Goal: Transaction & Acquisition: Purchase product/service

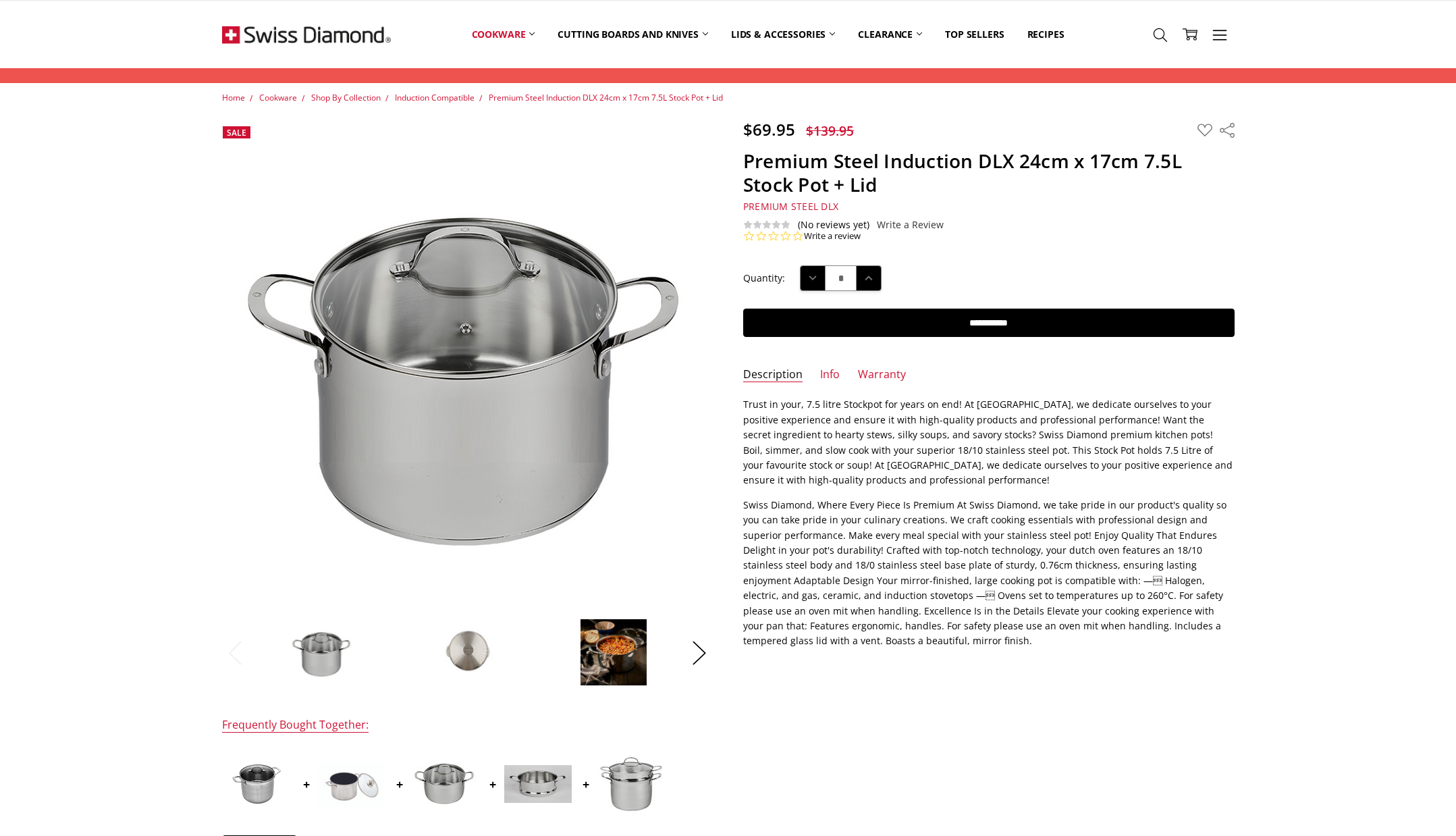
scroll to position [91, 0]
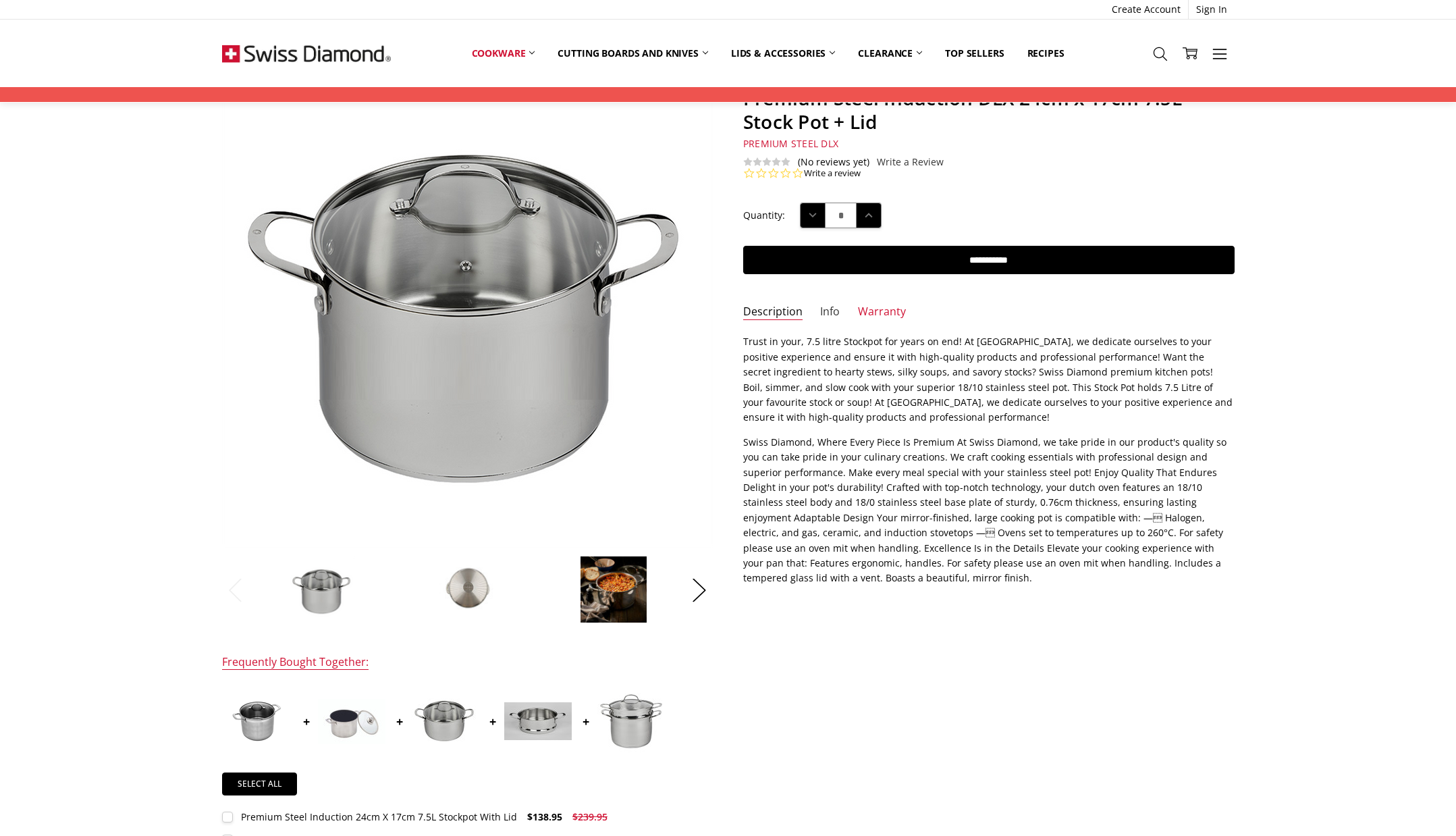
click at [831, 312] on link "Info" at bounding box center [830, 312] width 20 height 15
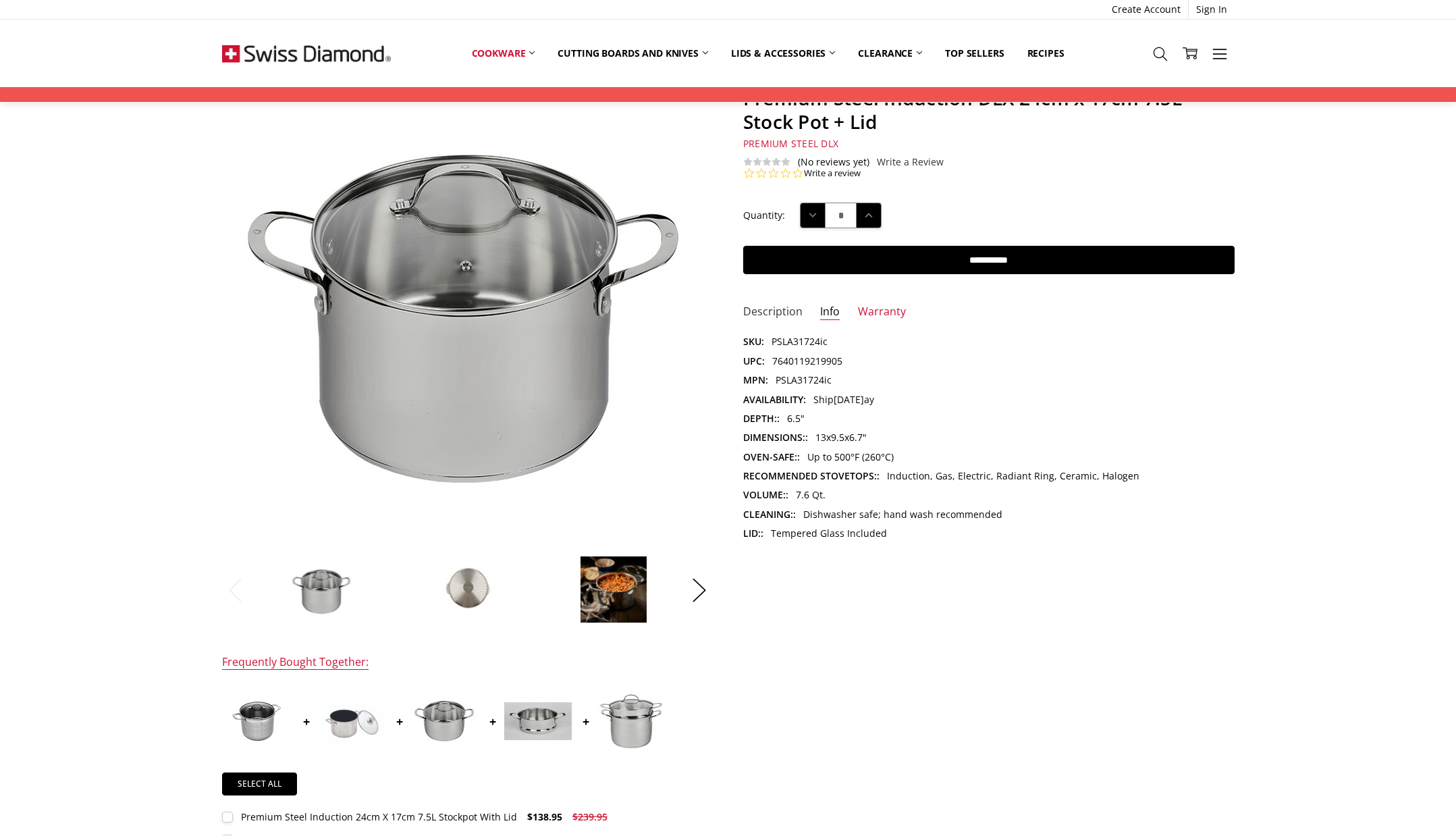
click at [788, 311] on link "Description" at bounding box center [773, 312] width 60 height 15
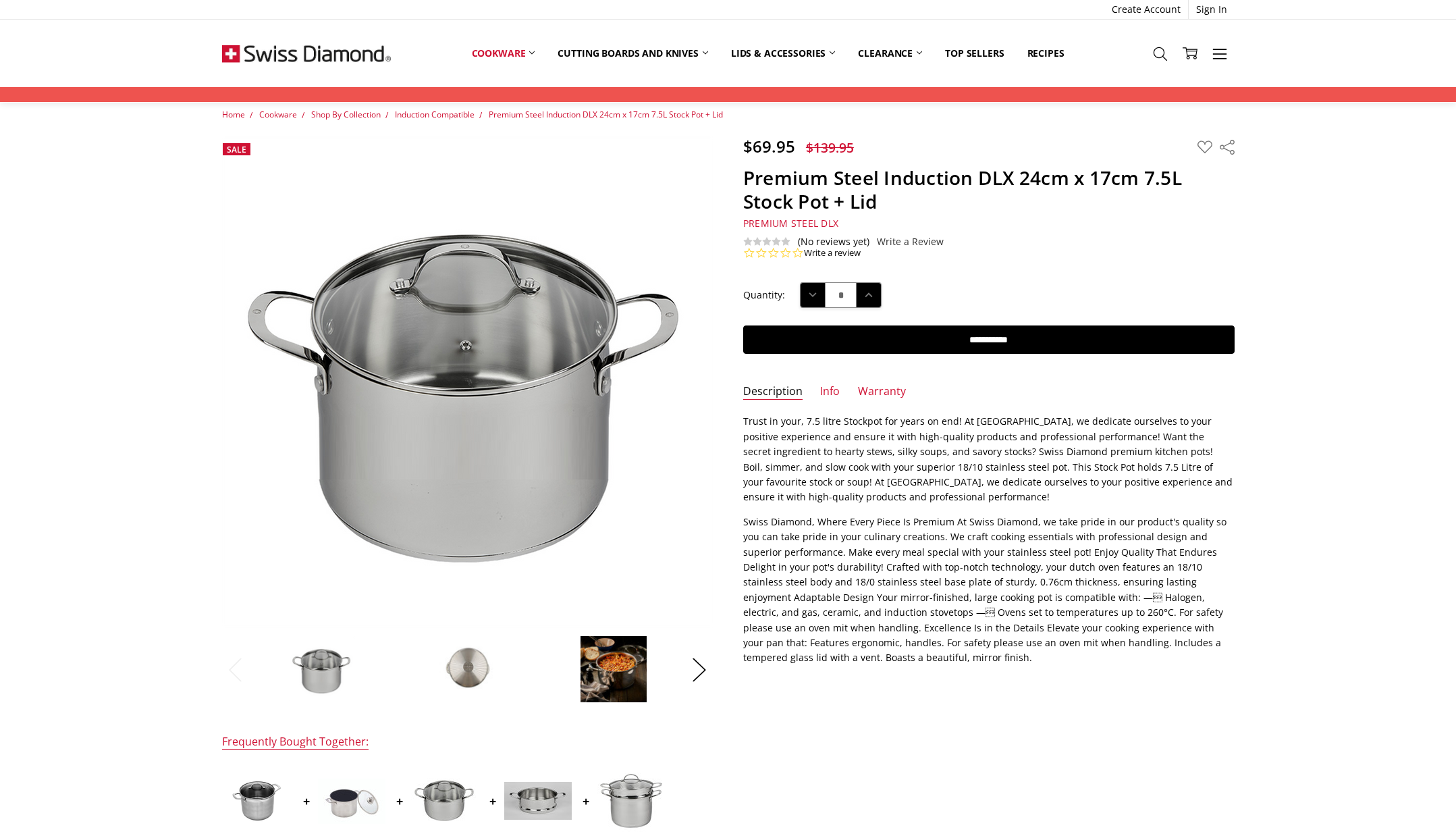
scroll to position [0, 0]
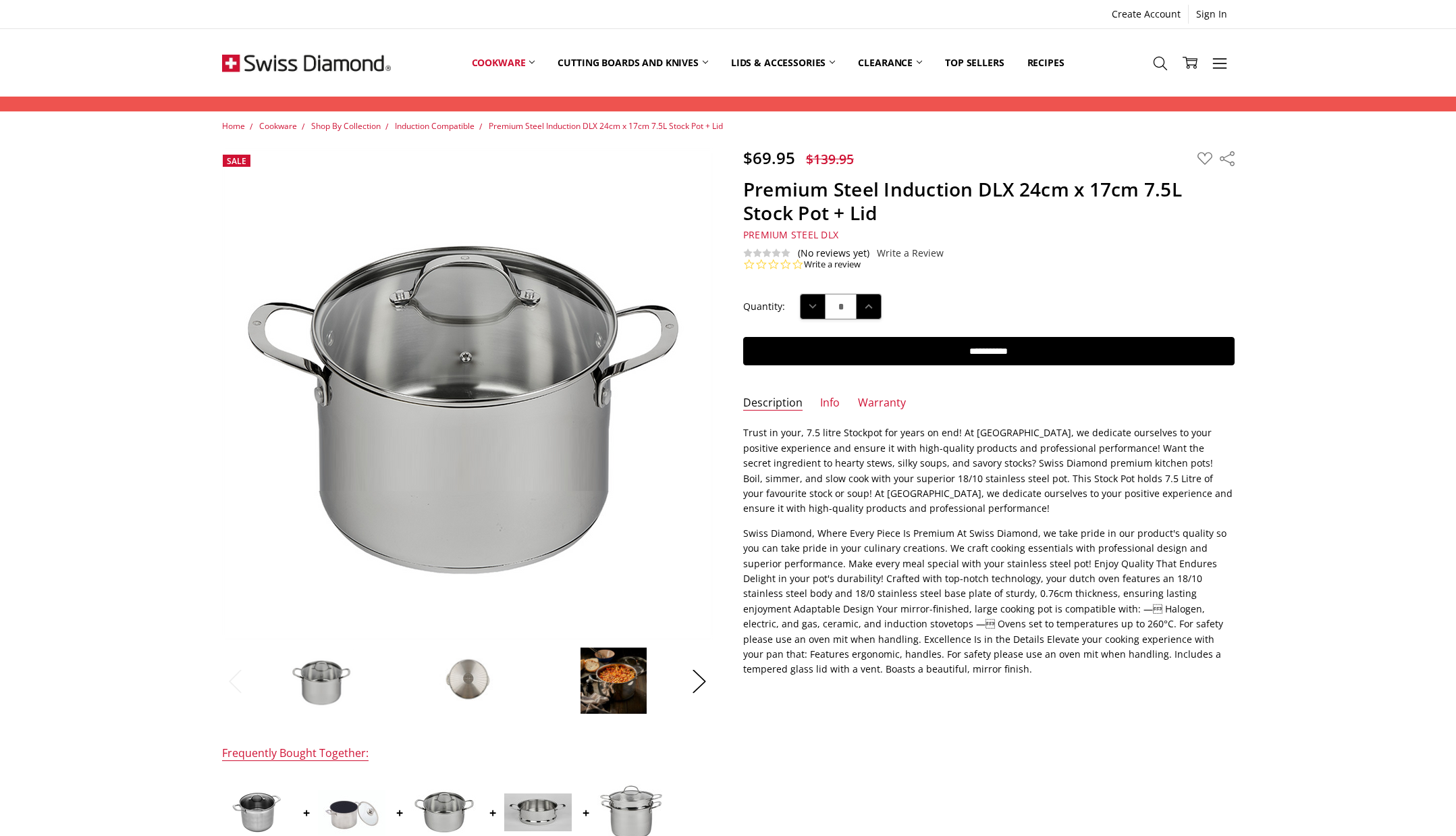
click at [624, 686] on img at bounding box center [613, 681] width 67 height 67
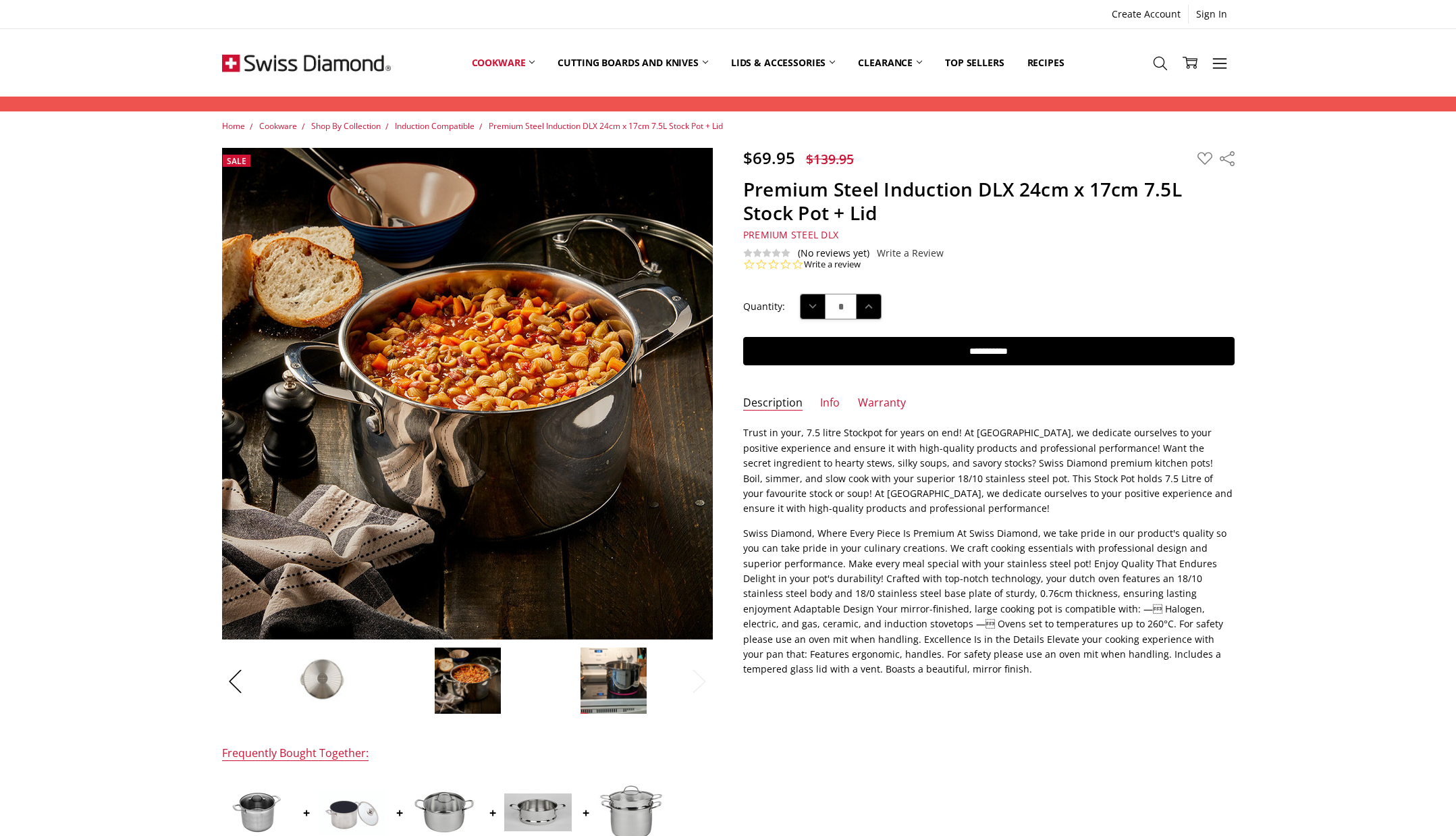
click at [620, 670] on img at bounding box center [613, 681] width 67 height 67
